Goal: Task Accomplishment & Management: Use online tool/utility

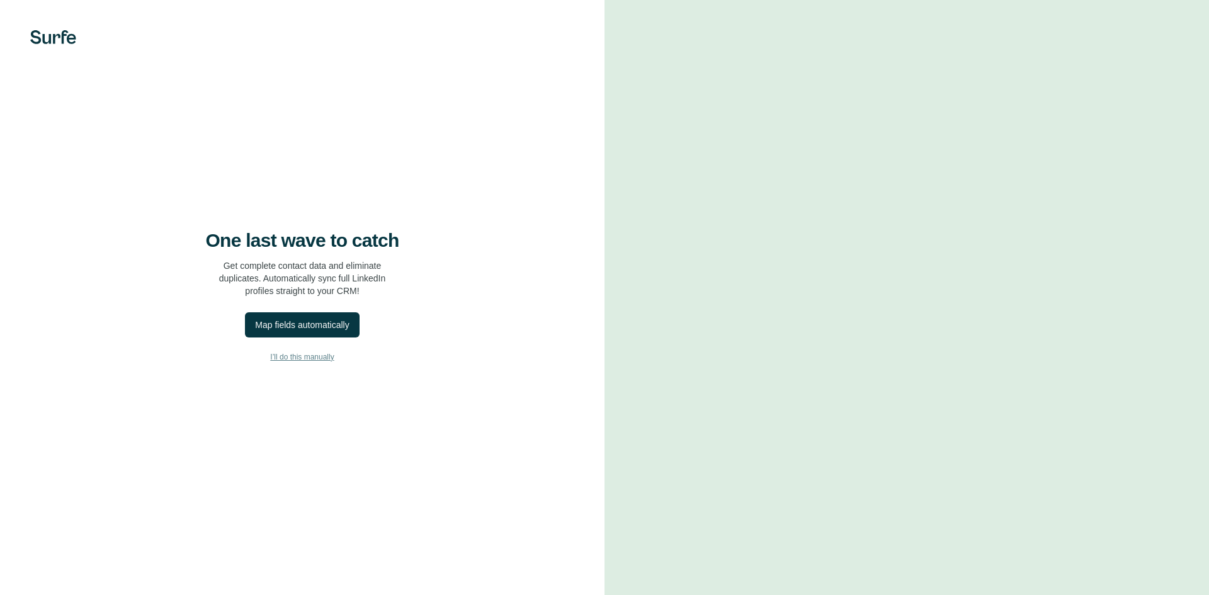
click at [315, 356] on span "I’ll do this manually" at bounding box center [302, 356] width 64 height 11
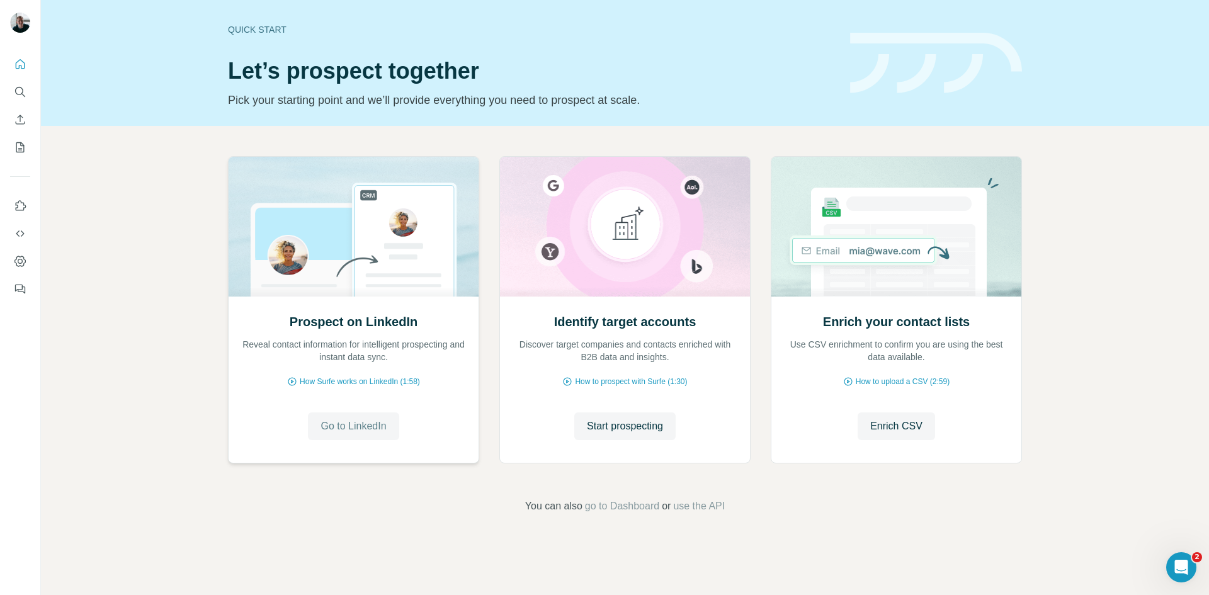
click at [341, 424] on span "Go to LinkedIn" at bounding box center [353, 426] width 65 height 15
